Goal: Check status: Check status

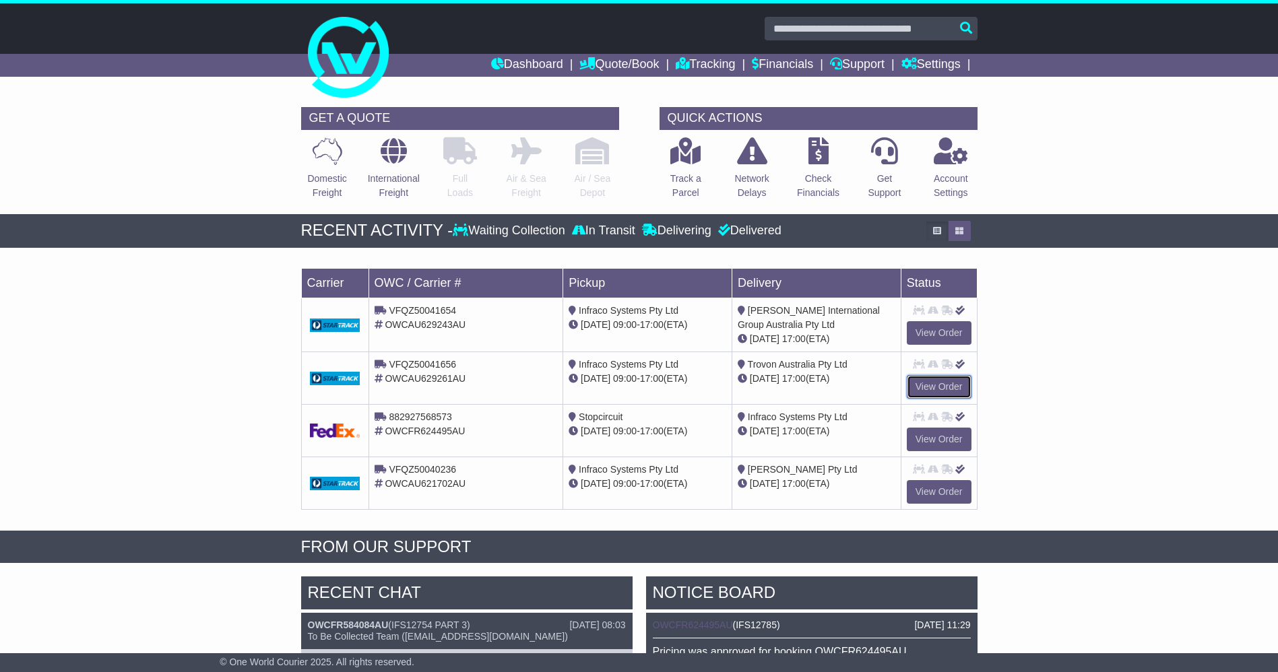
click at [917, 393] on link "View Order" at bounding box center [939, 387] width 65 height 24
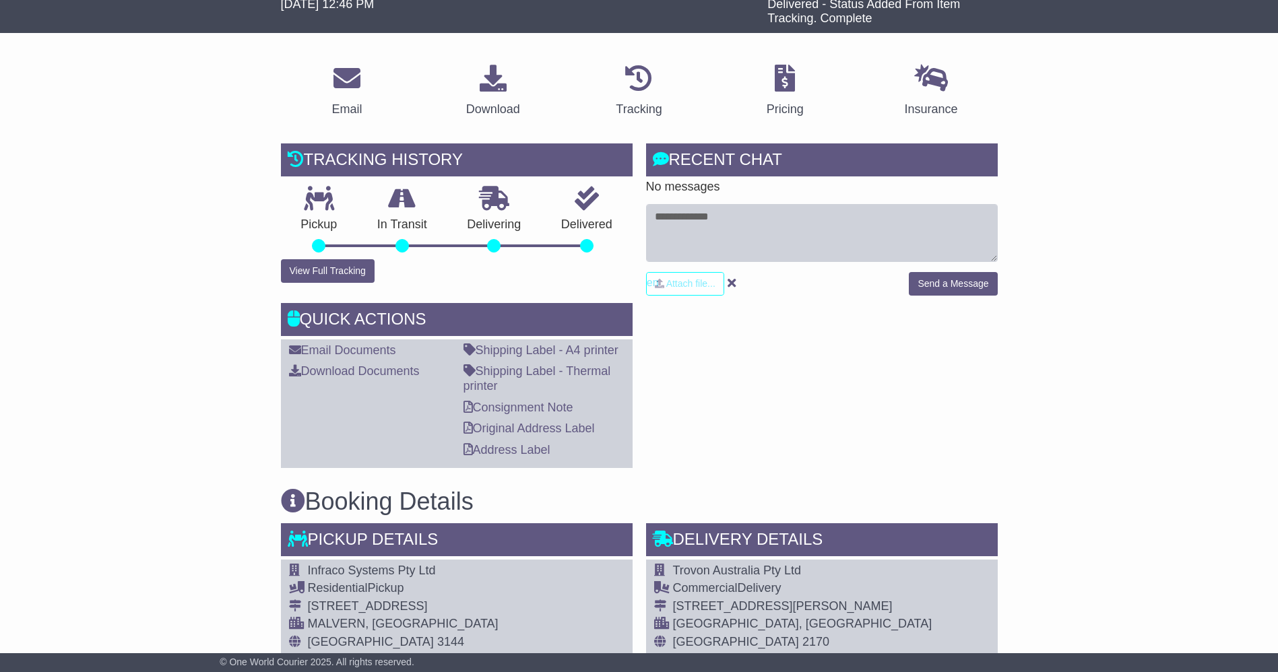
scroll to position [155, 0]
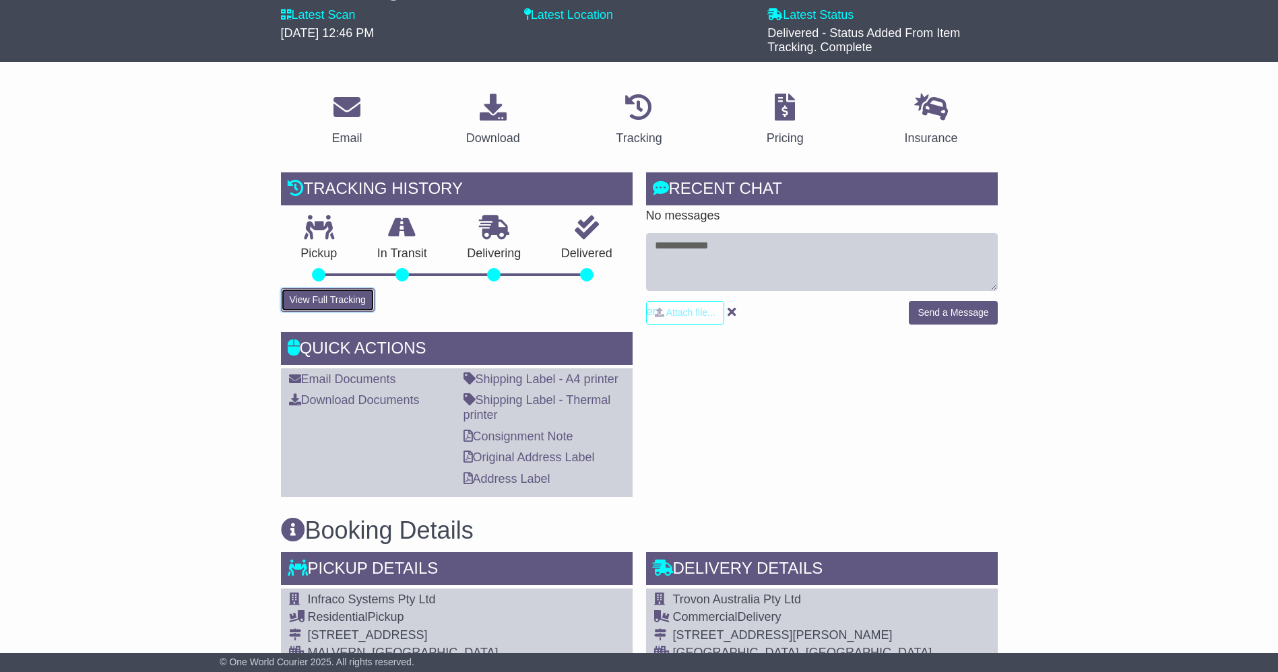
click at [348, 303] on button "View Full Tracking" at bounding box center [328, 300] width 94 height 24
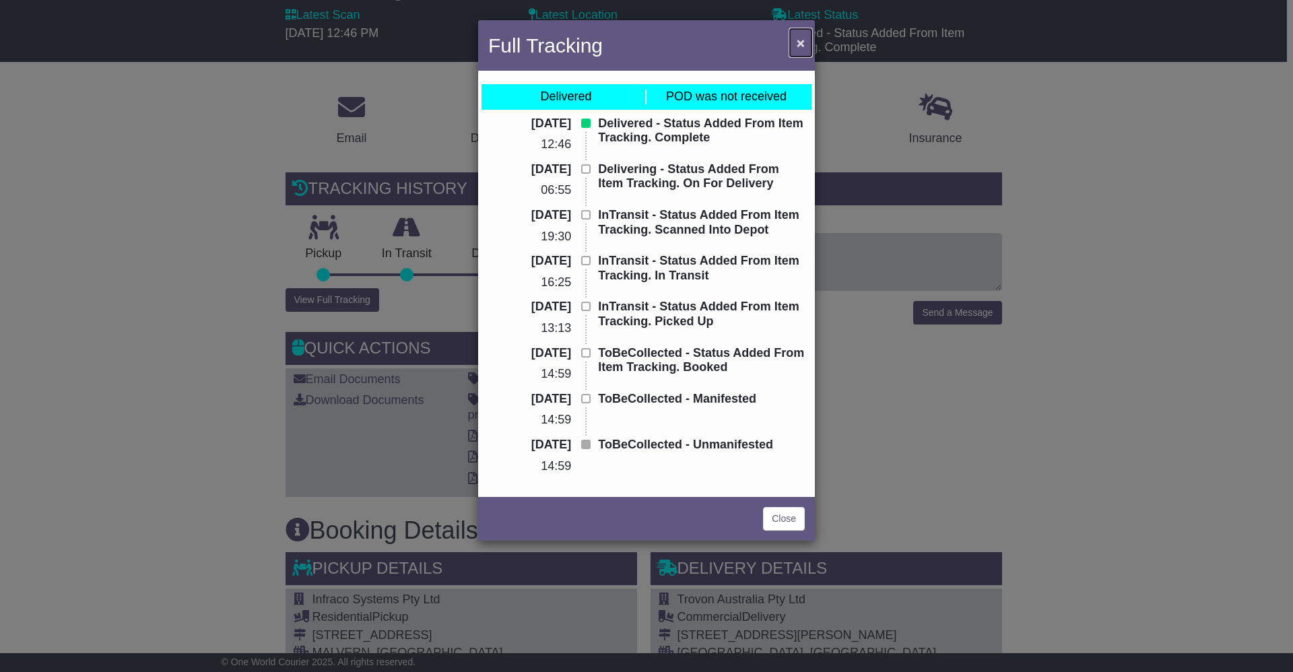
click at [795, 41] on button "×" at bounding box center [801, 43] width 22 height 28
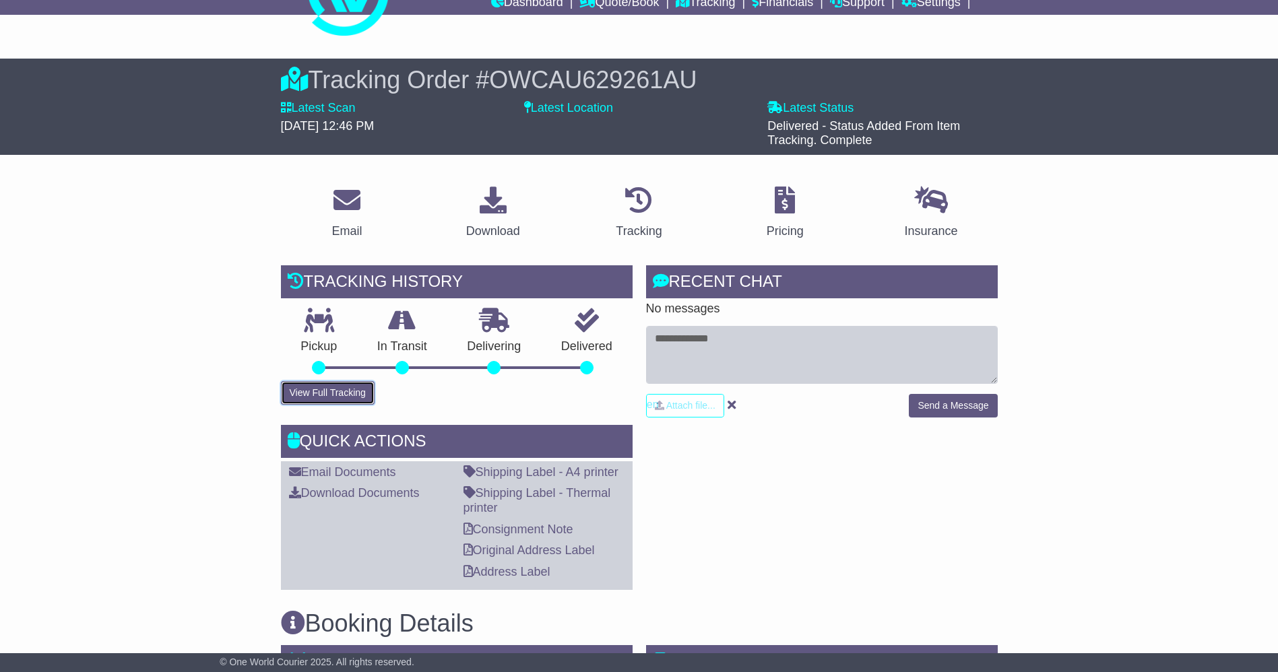
scroll to position [0, 0]
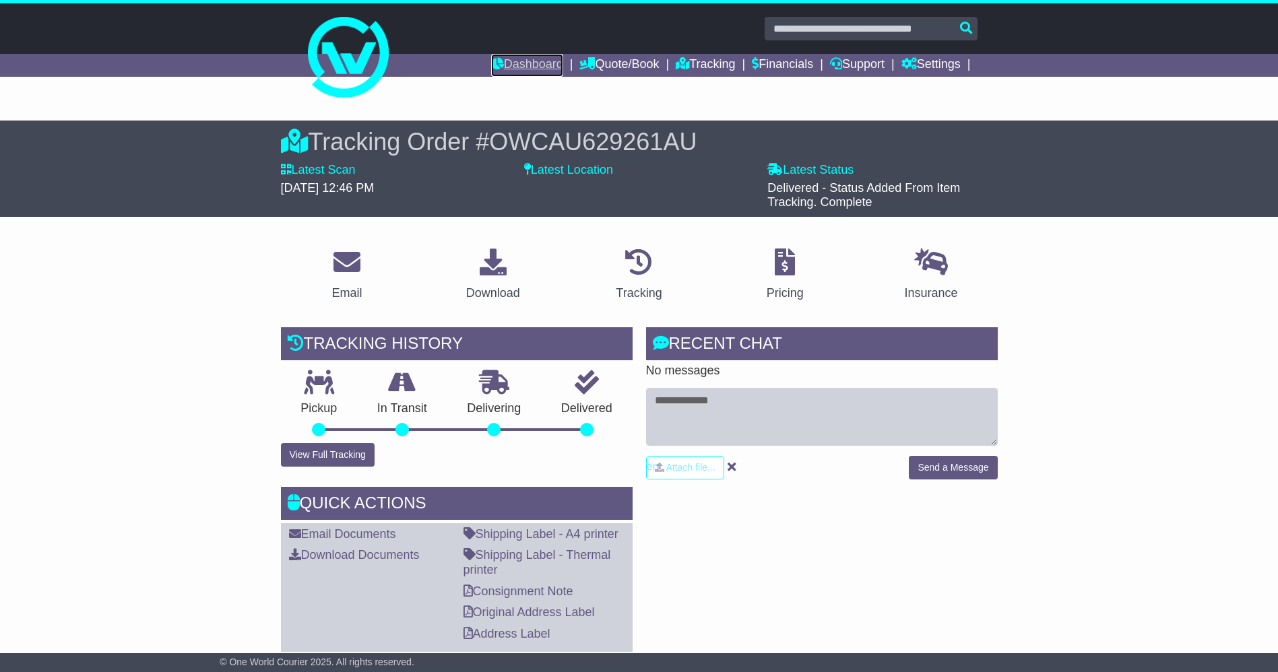
click at [530, 58] on link "Dashboard" at bounding box center [527, 65] width 72 height 23
